Goal: Check status: Check status

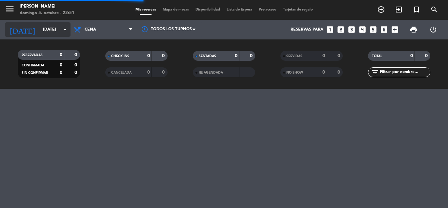
click at [63, 31] on icon "arrow_drop_down" at bounding box center [65, 30] width 8 height 8
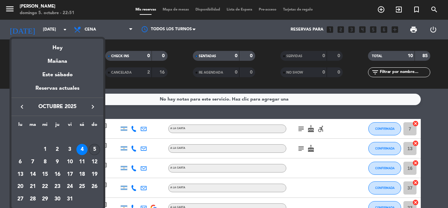
click at [94, 149] on div "5" at bounding box center [94, 149] width 11 height 11
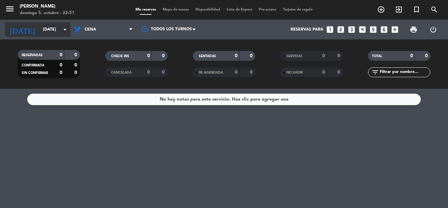
click at [64, 28] on icon "arrow_drop_down" at bounding box center [65, 30] width 8 height 8
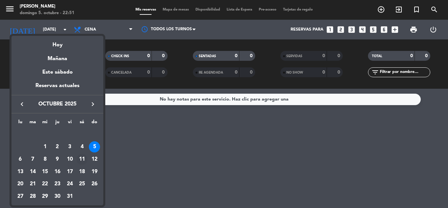
click at [82, 162] on div "11" at bounding box center [81, 158] width 11 height 11
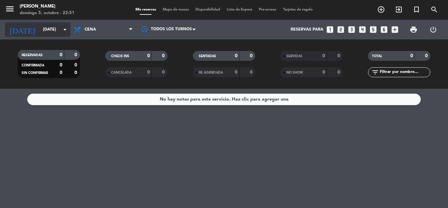
click at [65, 30] on icon "arrow_drop_down" at bounding box center [65, 30] width 8 height 8
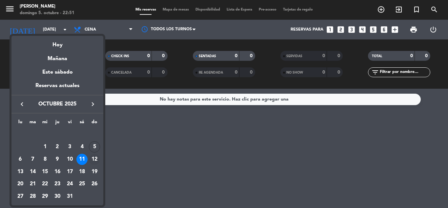
click at [95, 157] on div "12" at bounding box center [94, 158] width 11 height 11
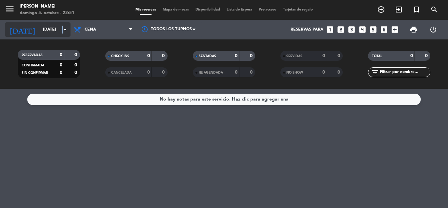
click at [63, 28] on icon "arrow_drop_down" at bounding box center [65, 30] width 8 height 8
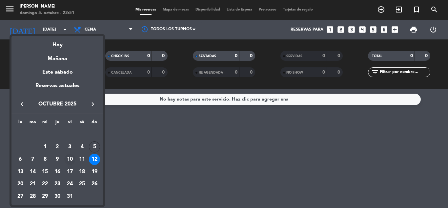
click at [72, 156] on div "10" at bounding box center [69, 158] width 11 height 11
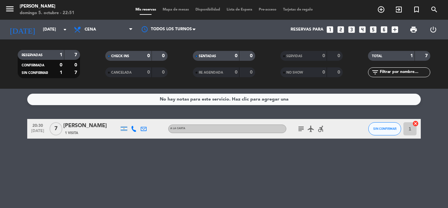
click at [311, 130] on icon "airplanemode_active" at bounding box center [311, 129] width 8 height 8
click at [322, 129] on icon "accessible_forward" at bounding box center [321, 129] width 8 height 8
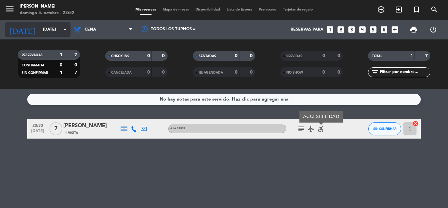
click at [62, 30] on icon "arrow_drop_down" at bounding box center [65, 30] width 8 height 8
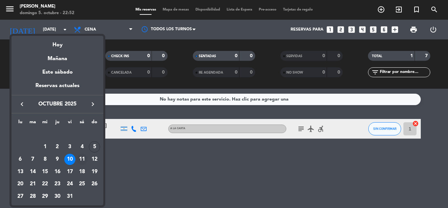
click at [80, 160] on div "11" at bounding box center [81, 158] width 11 height 11
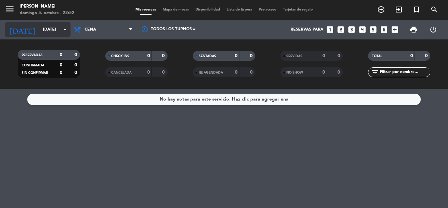
click at [61, 31] on icon "arrow_drop_down" at bounding box center [65, 30] width 8 height 8
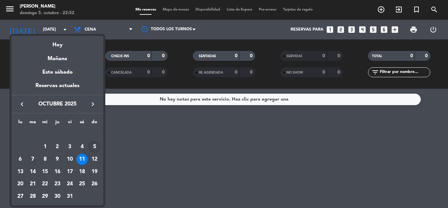
click at [95, 148] on div "5" at bounding box center [94, 146] width 11 height 11
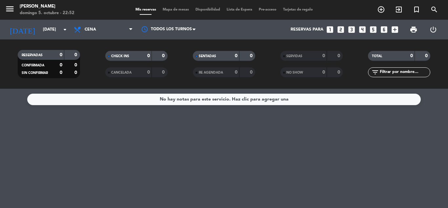
type input "[DATE]"
